Goal: Task Accomplishment & Management: Manage account settings

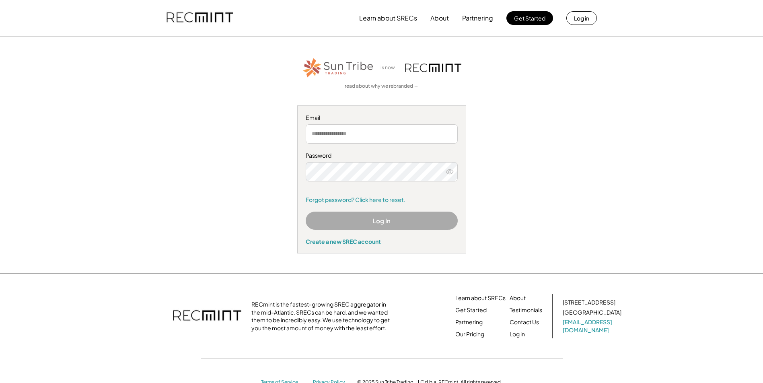
click at [373, 135] on input "email" at bounding box center [382, 133] width 152 height 19
type input "**********"
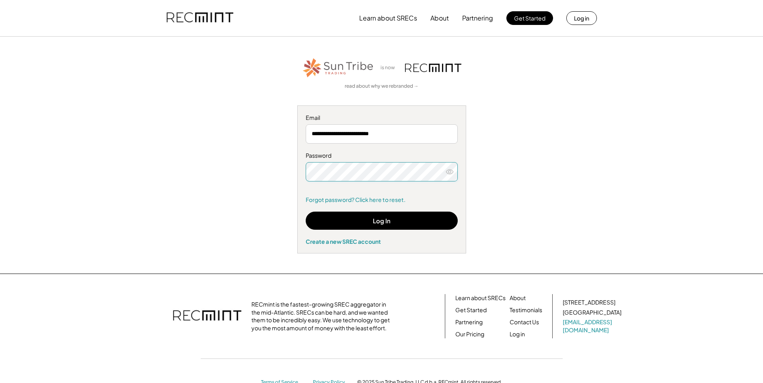
click at [450, 171] on icon at bounding box center [449, 172] width 8 height 8
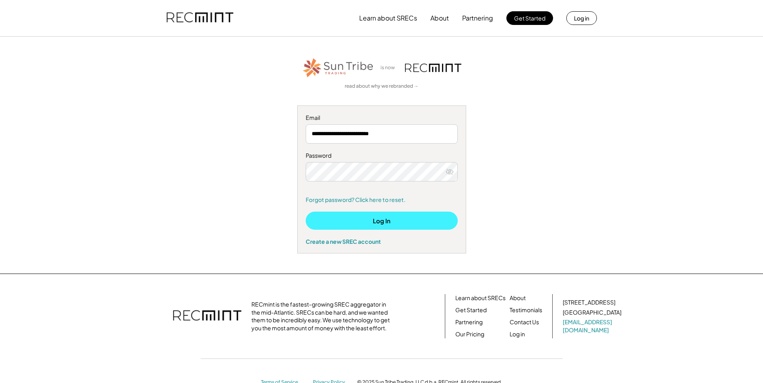
click at [377, 221] on button "Log In" at bounding box center [382, 220] width 152 height 18
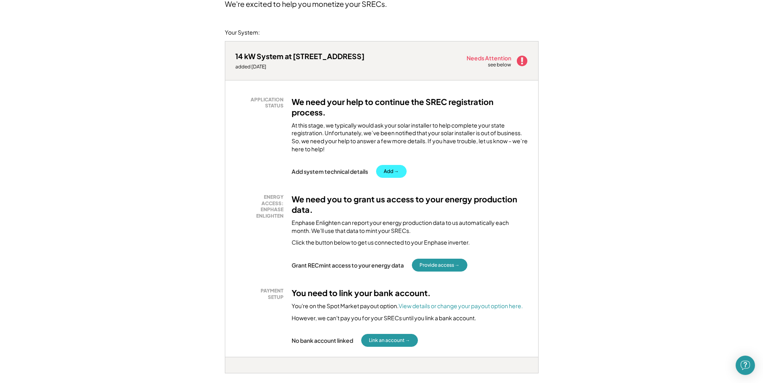
click at [388, 168] on button "Add →" at bounding box center [391, 171] width 31 height 13
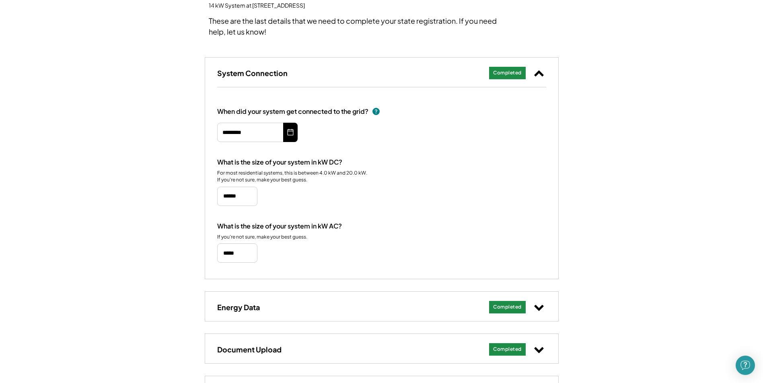
scroll to position [201, 0]
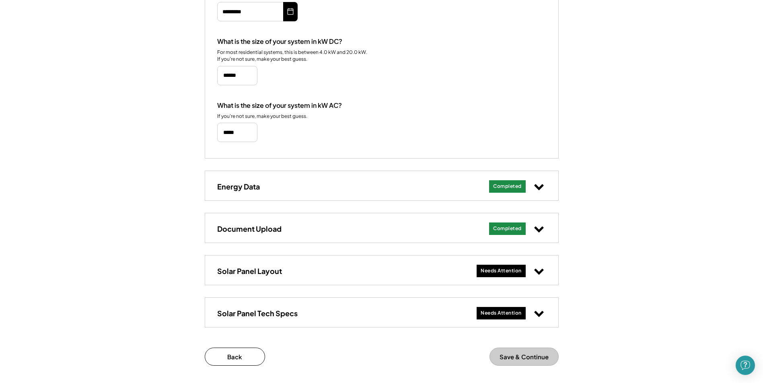
click at [542, 268] on icon at bounding box center [539, 270] width 10 height 10
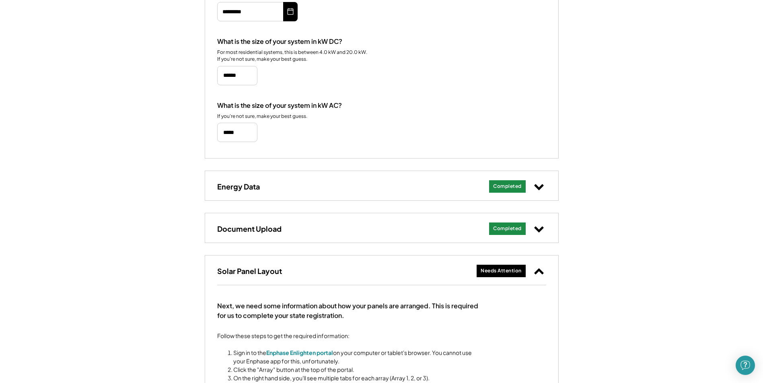
scroll to position [322, 0]
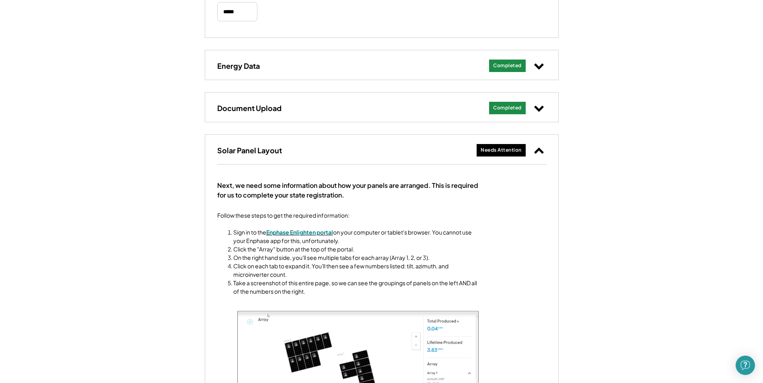
click at [287, 232] on font "Enphase Enlighten portal" at bounding box center [299, 231] width 67 height 7
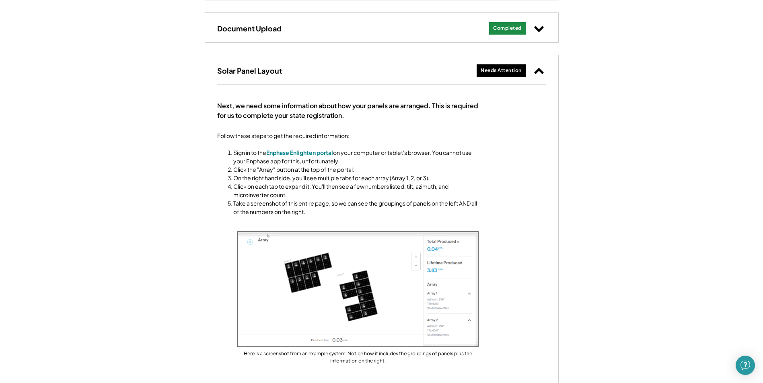
scroll to position [362, 0]
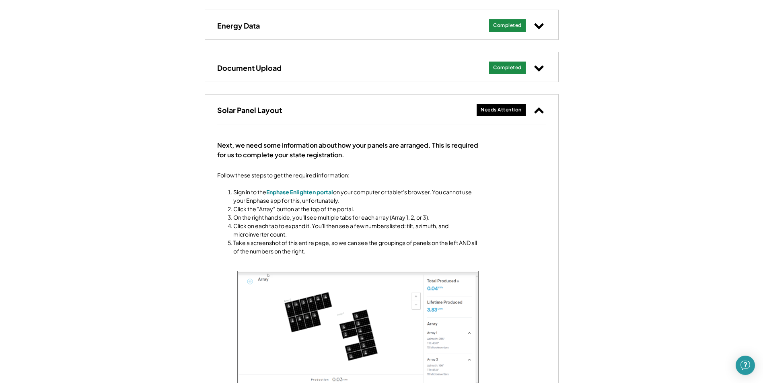
click at [538, 108] on icon at bounding box center [539, 110] width 10 height 10
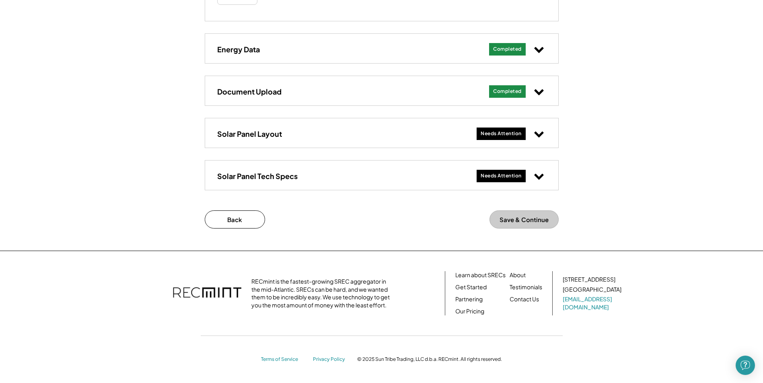
scroll to position [338, 0]
click at [541, 133] on use at bounding box center [538, 134] width 9 height 6
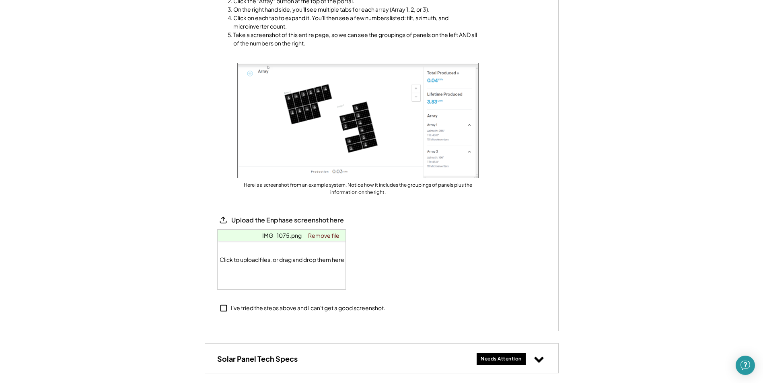
scroll to position [419, 0]
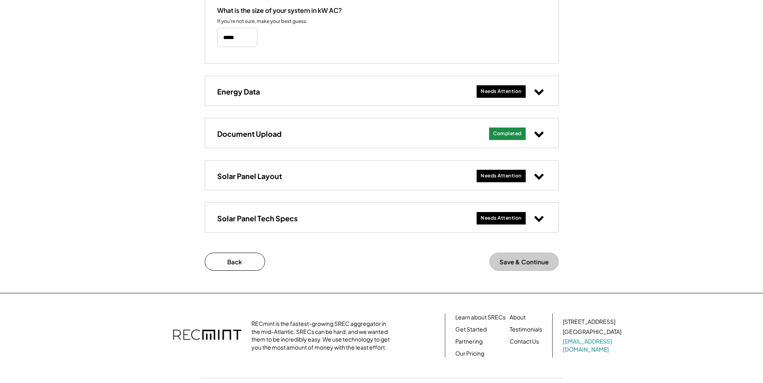
scroll to position [296, 0]
click at [537, 176] on use at bounding box center [538, 177] width 9 height 6
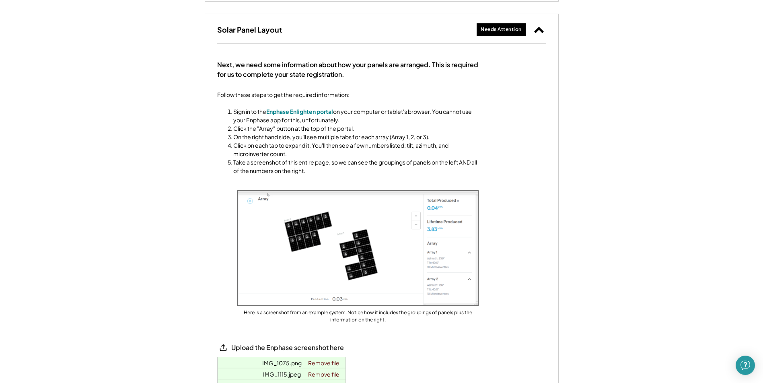
scroll to position [563, 0]
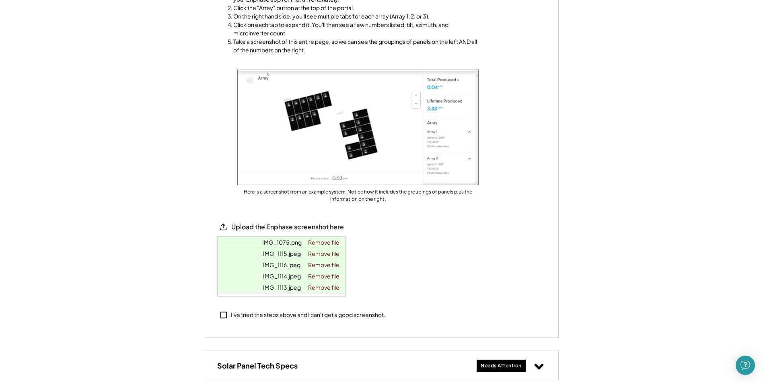
click at [222, 226] on icon at bounding box center [223, 227] width 8 height 8
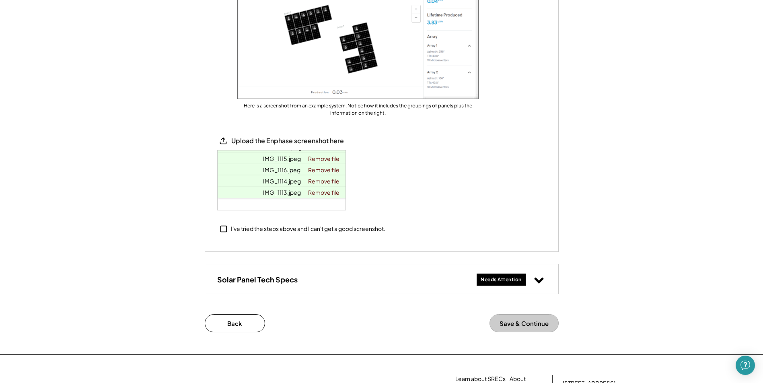
scroll to position [724, 0]
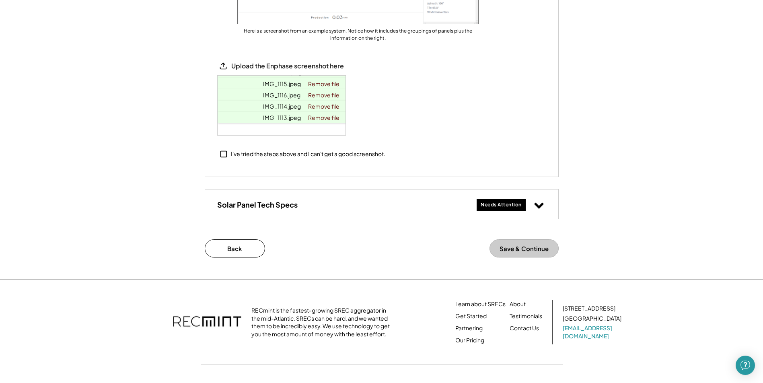
click at [536, 204] on use at bounding box center [538, 206] width 9 height 6
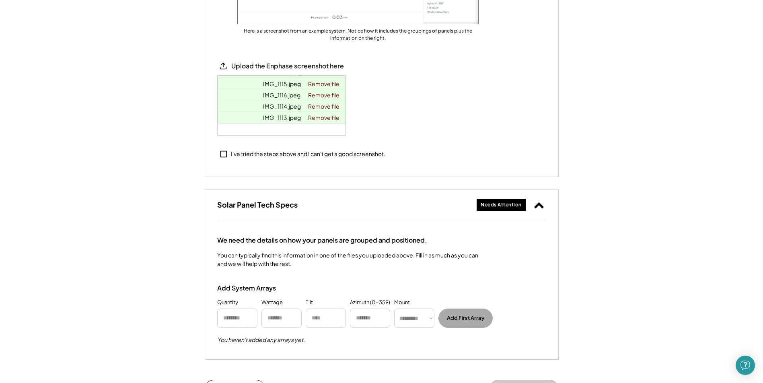
scroll to position [804, 0]
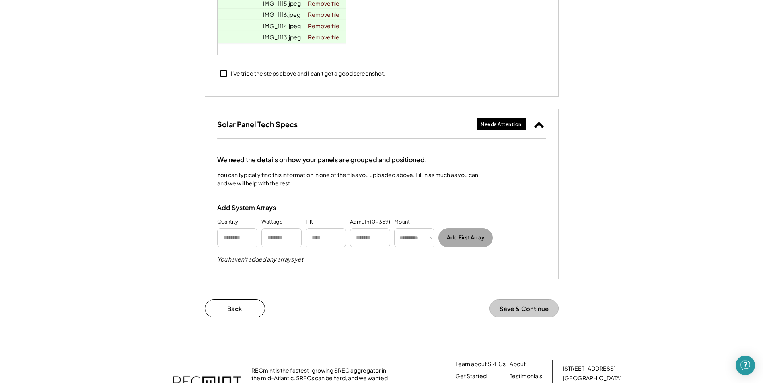
click at [238, 240] on input "input" at bounding box center [237, 237] width 40 height 19
click at [234, 241] on input "input" at bounding box center [237, 237] width 40 height 19
type input "**"
click at [284, 234] on input "input" at bounding box center [281, 237] width 40 height 19
click at [361, 238] on input "input" at bounding box center [370, 237] width 40 height 19
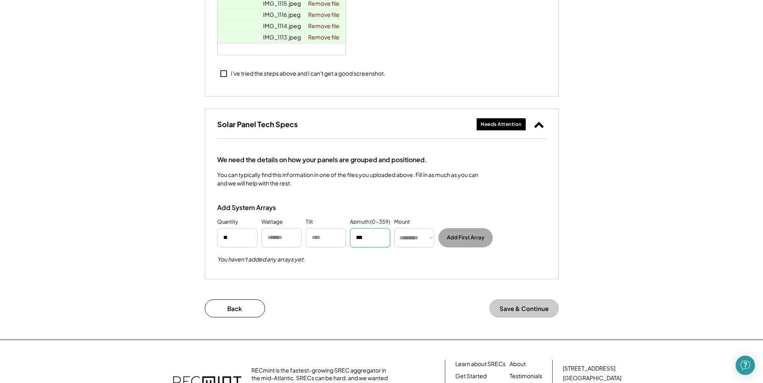
type input "***"
click at [320, 235] on input "input" at bounding box center [326, 237] width 40 height 19
type input "**"
select select "******"
click at [465, 237] on button "Add First Array" at bounding box center [465, 237] width 54 height 19
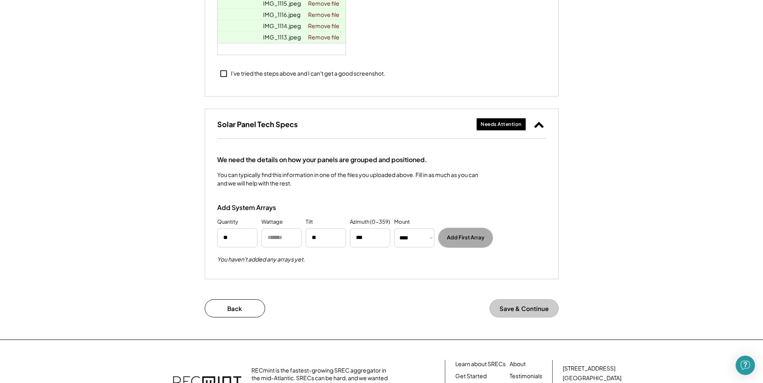
click at [466, 236] on button "Add First Array" at bounding box center [465, 237] width 54 height 19
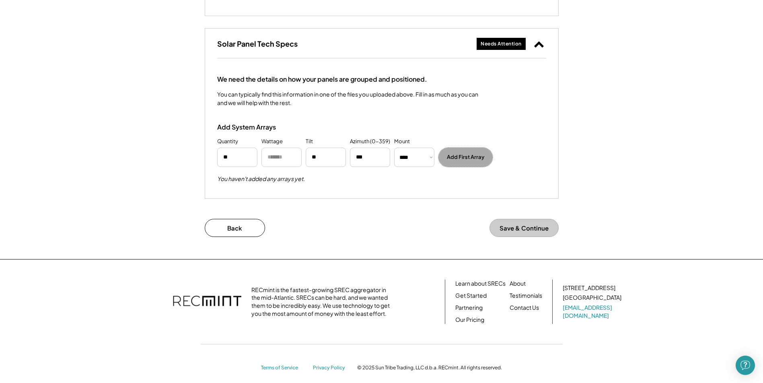
scroll to position [844, 0]
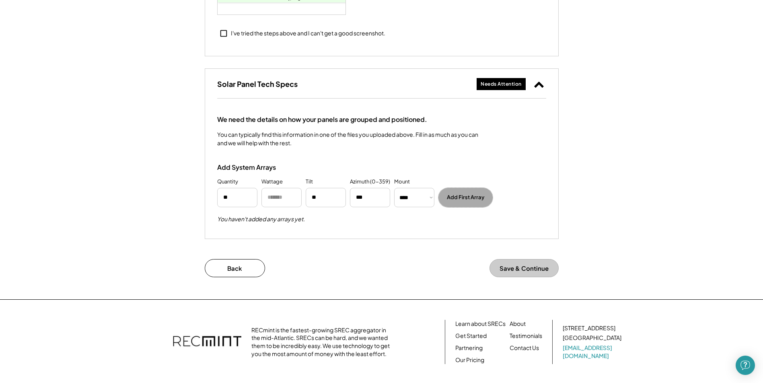
click at [287, 198] on input "input" at bounding box center [281, 197] width 40 height 19
click at [287, 201] on input "input" at bounding box center [281, 197] width 40 height 19
click at [468, 202] on button "Add First Array" at bounding box center [465, 197] width 54 height 19
click at [468, 201] on button "Add First Array" at bounding box center [465, 197] width 54 height 19
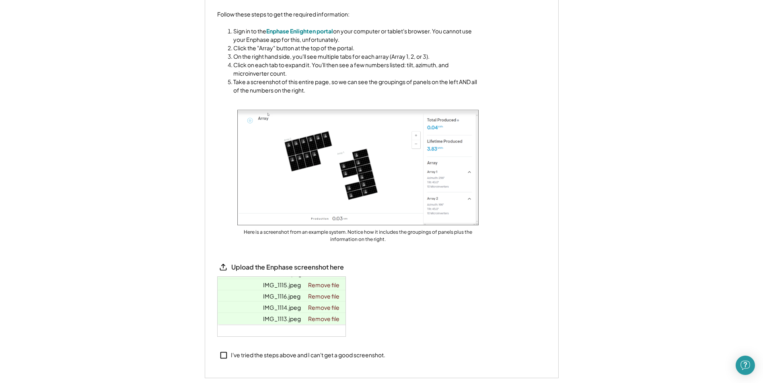
scroll to position [603, 0]
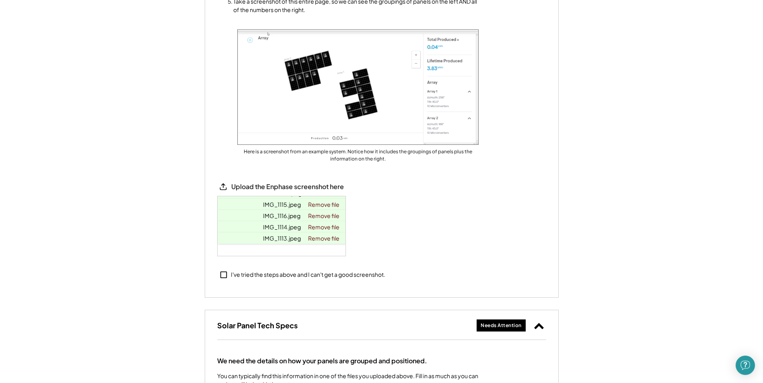
click at [222, 275] on icon at bounding box center [223, 274] width 9 height 9
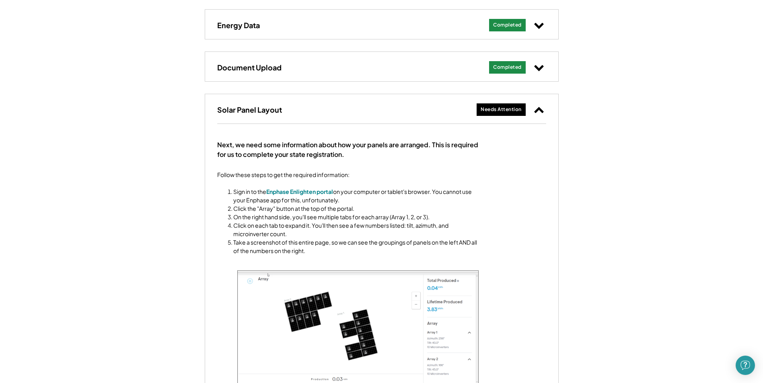
scroll to position [362, 0]
click at [536, 109] on icon at bounding box center [539, 110] width 10 height 10
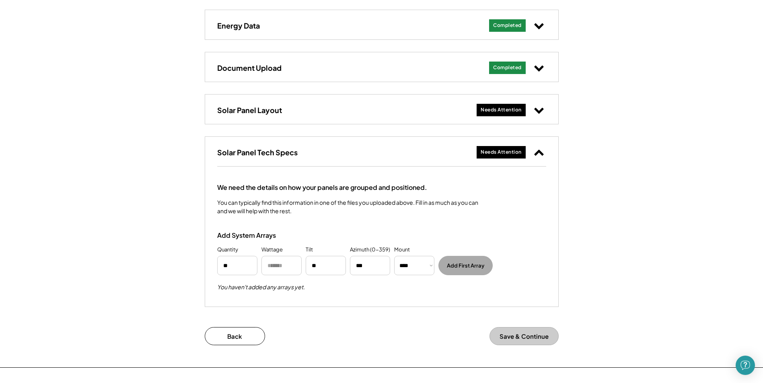
click at [540, 109] on icon at bounding box center [539, 110] width 10 height 10
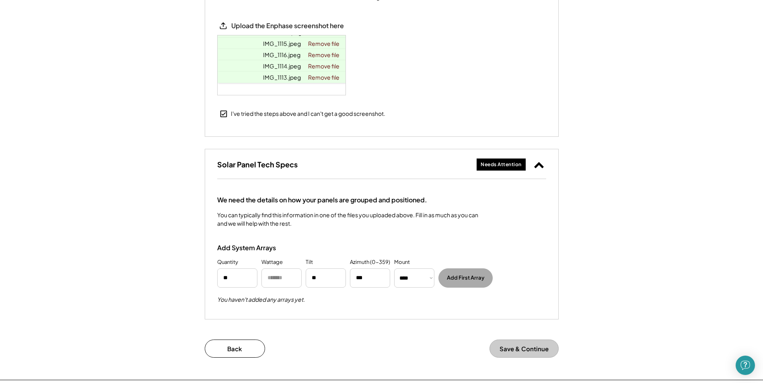
scroll to position [804, 0]
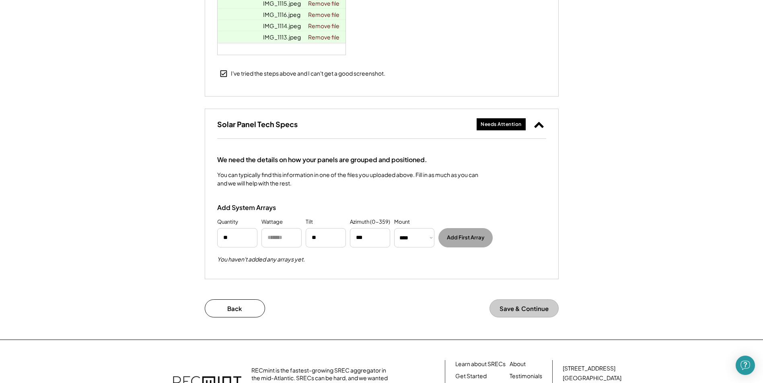
click at [458, 240] on button "Add First Array" at bounding box center [465, 237] width 54 height 19
click at [458, 241] on button "Add First Array" at bounding box center [465, 237] width 54 height 19
click at [281, 237] on input "input" at bounding box center [281, 237] width 40 height 19
type input "*"
click at [279, 236] on input "input" at bounding box center [281, 237] width 40 height 19
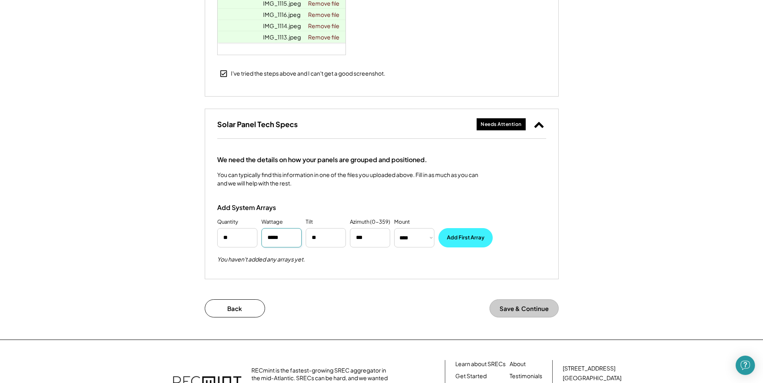
type input "*****"
click at [465, 236] on button "Add First Array" at bounding box center [465, 237] width 54 height 19
select select "**********"
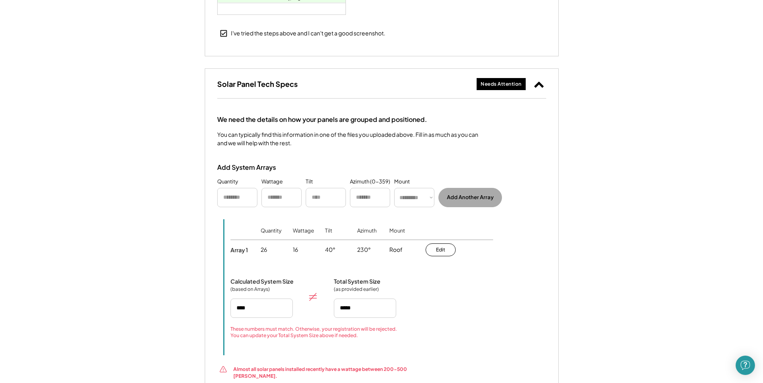
scroll to position [885, 0]
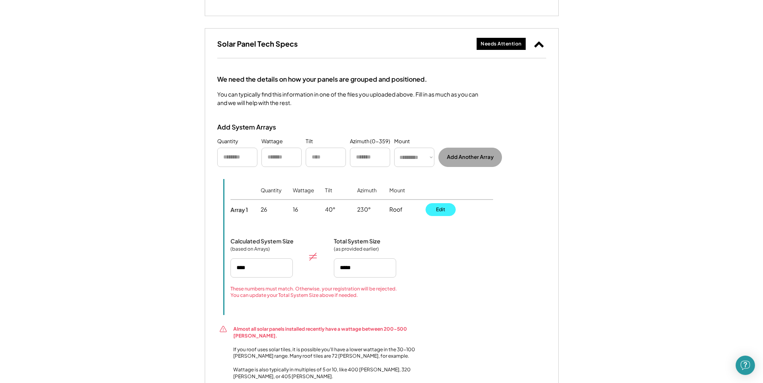
click at [446, 208] on button "Edit" at bounding box center [440, 209] width 30 height 13
select select "******"
click at [309, 213] on input "input" at bounding box center [305, 210] width 24 height 14
type input "*"
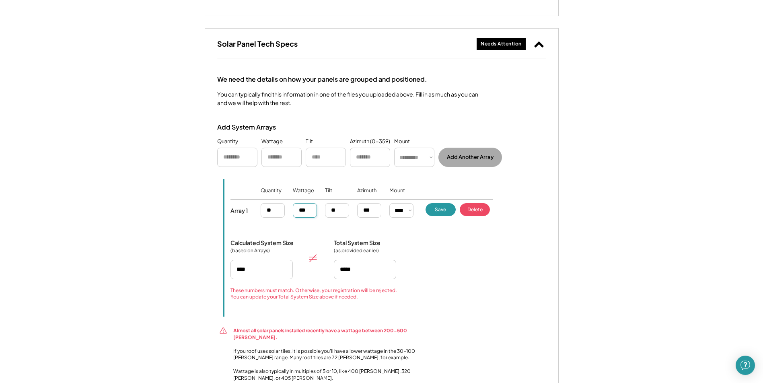
type input "****"
click at [439, 205] on button "Save" at bounding box center [440, 209] width 30 height 13
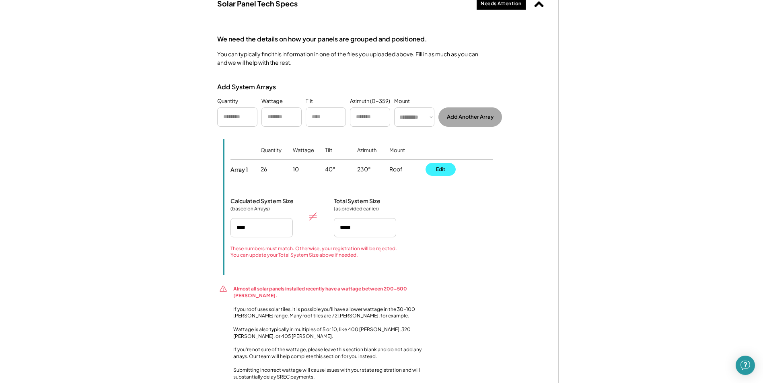
click at [439, 169] on button "Edit" at bounding box center [440, 169] width 30 height 13
click at [474, 169] on button "Delete" at bounding box center [475, 169] width 30 height 13
type input "****"
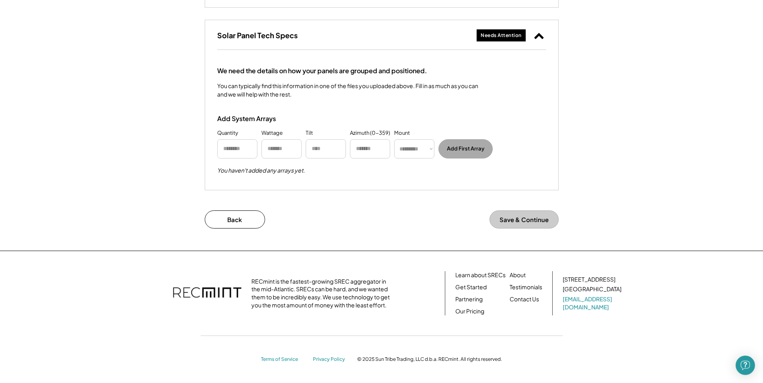
scroll to position [893, 0]
click at [514, 215] on button "Save & Continue" at bounding box center [523, 219] width 69 height 18
click at [539, 217] on button "Save & Continue" at bounding box center [523, 219] width 69 height 18
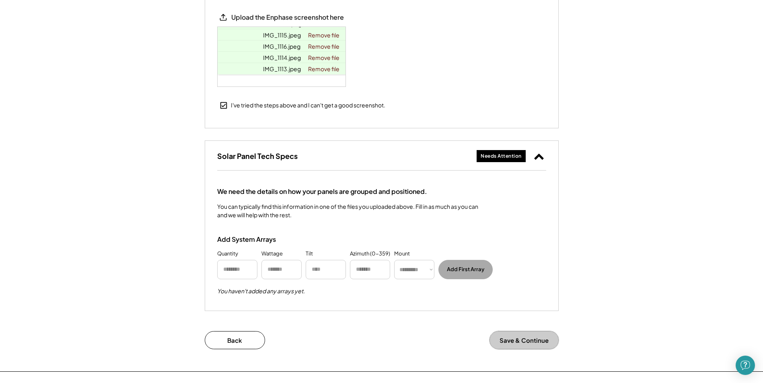
click at [542, 157] on icon at bounding box center [539, 156] width 10 height 10
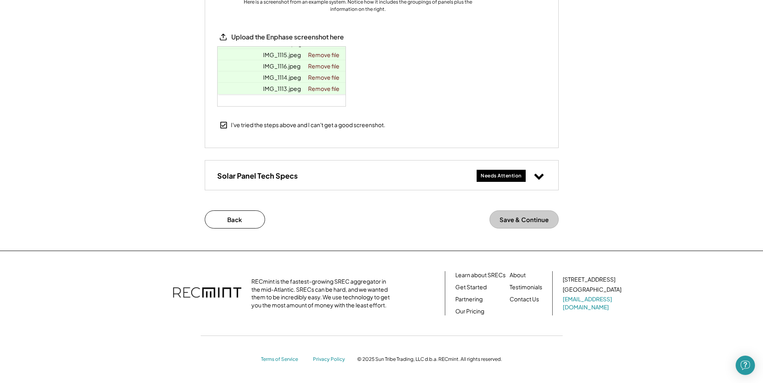
scroll to position [753, 0]
click at [523, 217] on button "Save & Continue" at bounding box center [523, 219] width 69 height 18
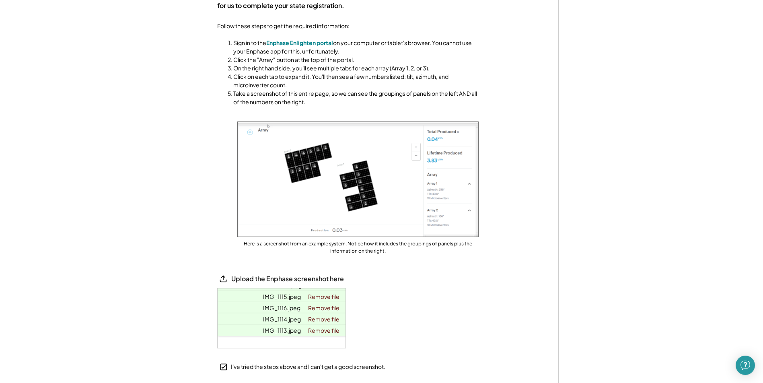
scroll to position [270, 0]
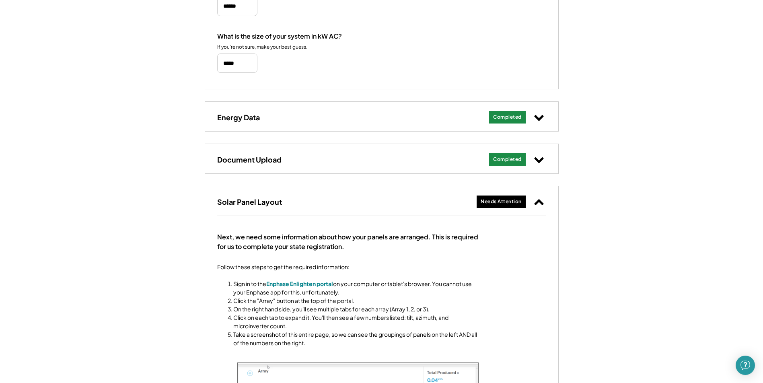
click at [532, 201] on button at bounding box center [539, 201] width 14 height 14
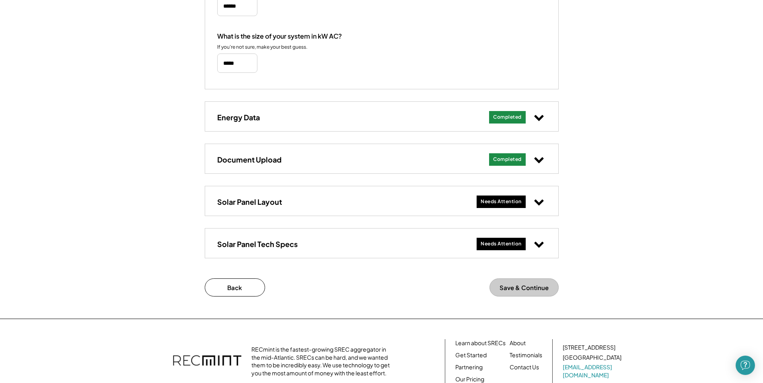
scroll to position [29, 0]
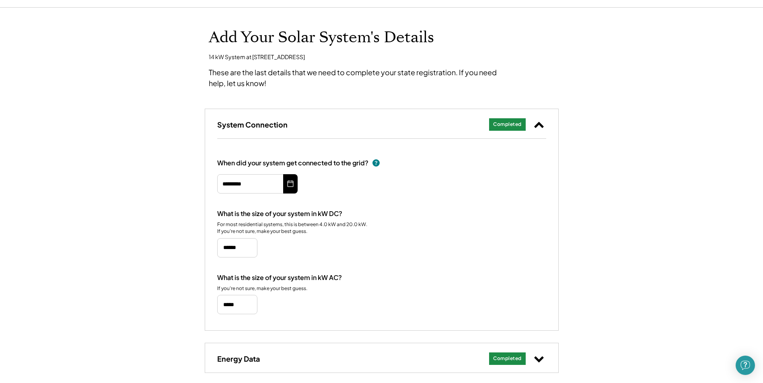
click at [540, 121] on icon at bounding box center [539, 124] width 10 height 10
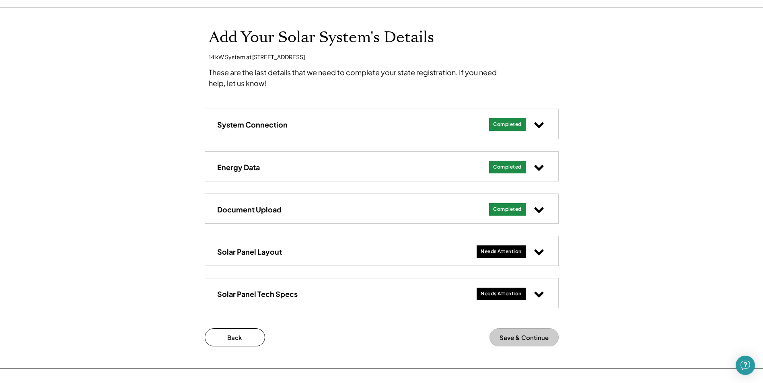
click at [529, 335] on button "Save & Continue" at bounding box center [523, 337] width 69 height 18
click at [529, 334] on button "Save & Continue" at bounding box center [523, 337] width 69 height 18
click at [529, 332] on button "Save & Continue" at bounding box center [523, 337] width 69 height 18
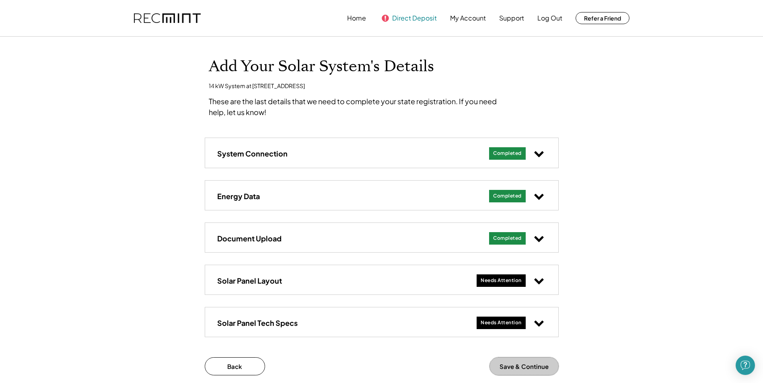
click at [410, 18] on button "Direct Deposit" at bounding box center [414, 18] width 45 height 16
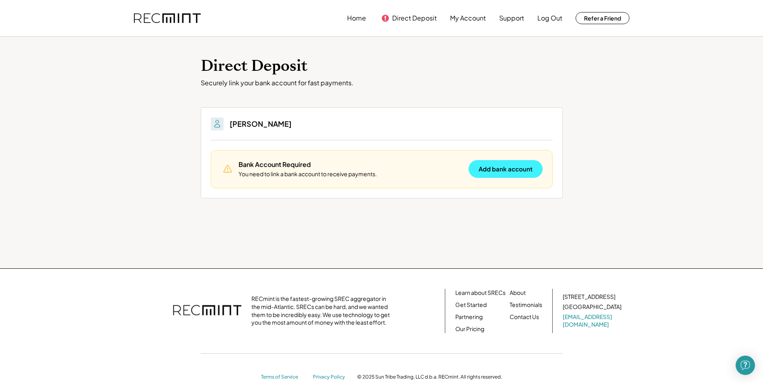
click at [501, 169] on button "Add bank account" at bounding box center [505, 169] width 74 height 18
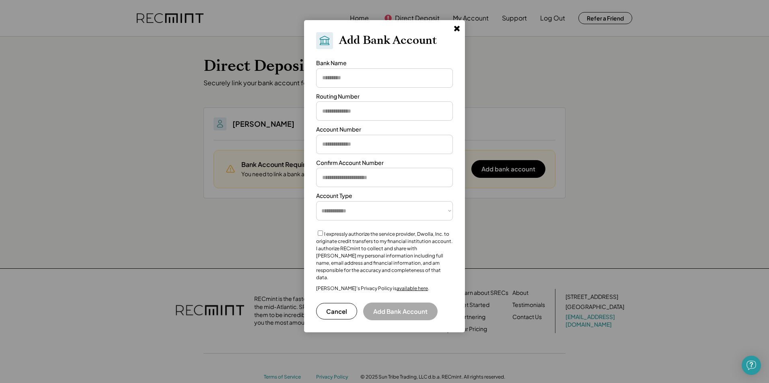
click at [371, 78] on input "input" at bounding box center [384, 77] width 137 height 19
type input "********"
type input "*********"
drag, startPoint x: 357, startPoint y: 141, endPoint x: 279, endPoint y: 144, distance: 78.5
click at [279, 144] on body "**********" at bounding box center [384, 191] width 769 height 383
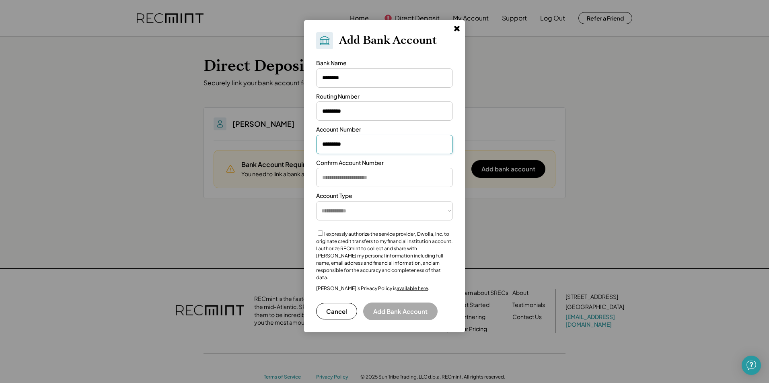
type input "*********"
paste input "*********"
type input "*********"
select select "**********"
click at [388, 302] on button "Add Bank Account" at bounding box center [400, 311] width 74 height 18
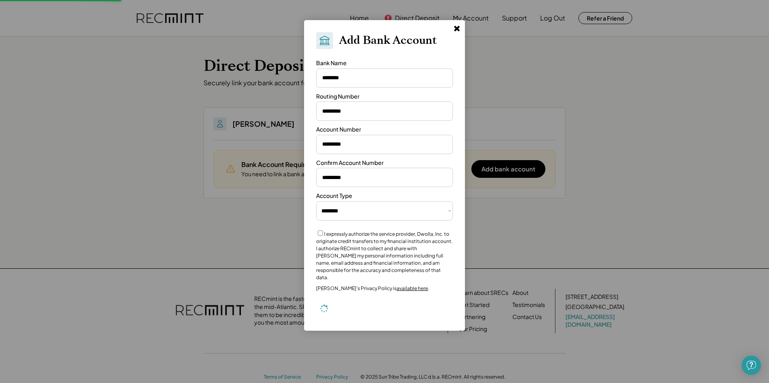
select select "**********"
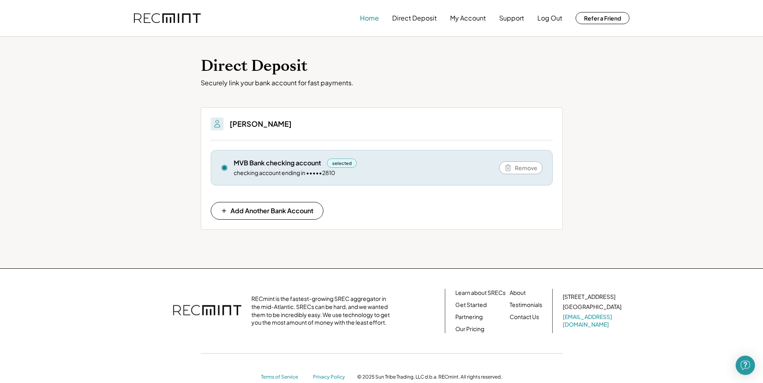
click at [372, 19] on button "Home" at bounding box center [369, 18] width 19 height 16
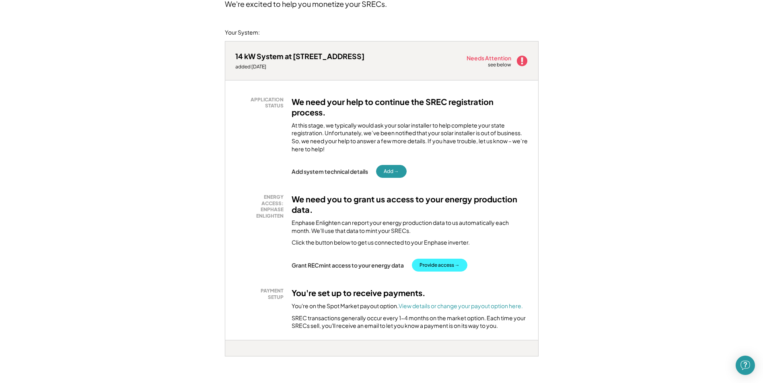
click at [439, 263] on button "Provide access →" at bounding box center [439, 265] width 55 height 13
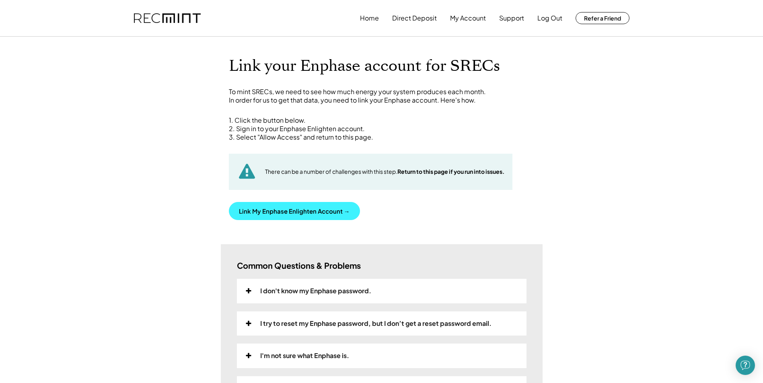
click at [275, 206] on button "Link My Enphase Enlighten Account →" at bounding box center [294, 211] width 131 height 18
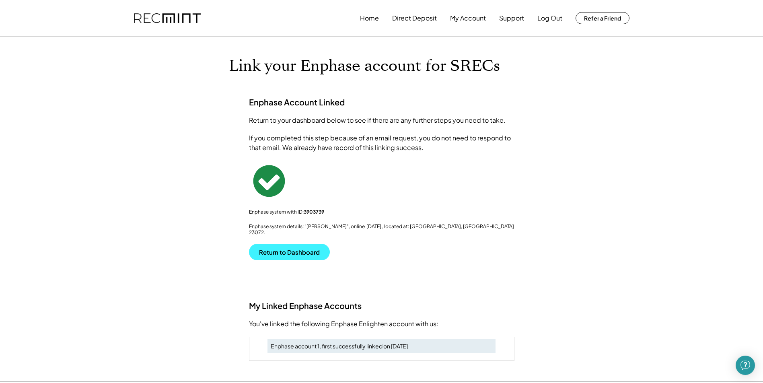
click at [301, 244] on button "Return to Dashboard" at bounding box center [289, 252] width 81 height 16
